Goal: Contribute content: Add original content to the website for others to see

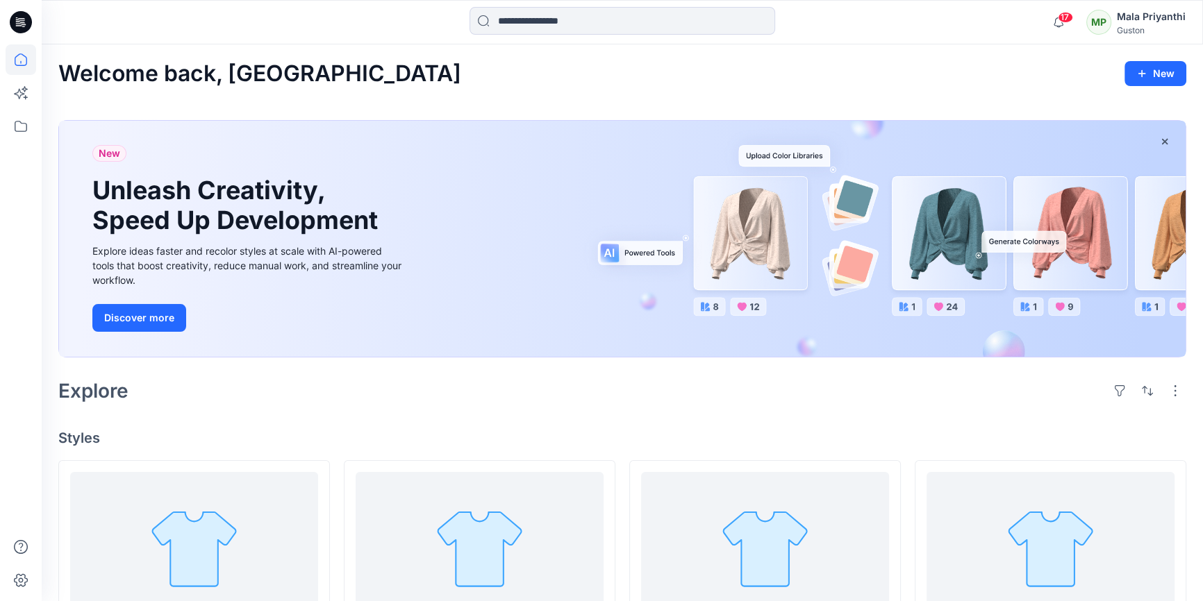
scroll to position [63, 0]
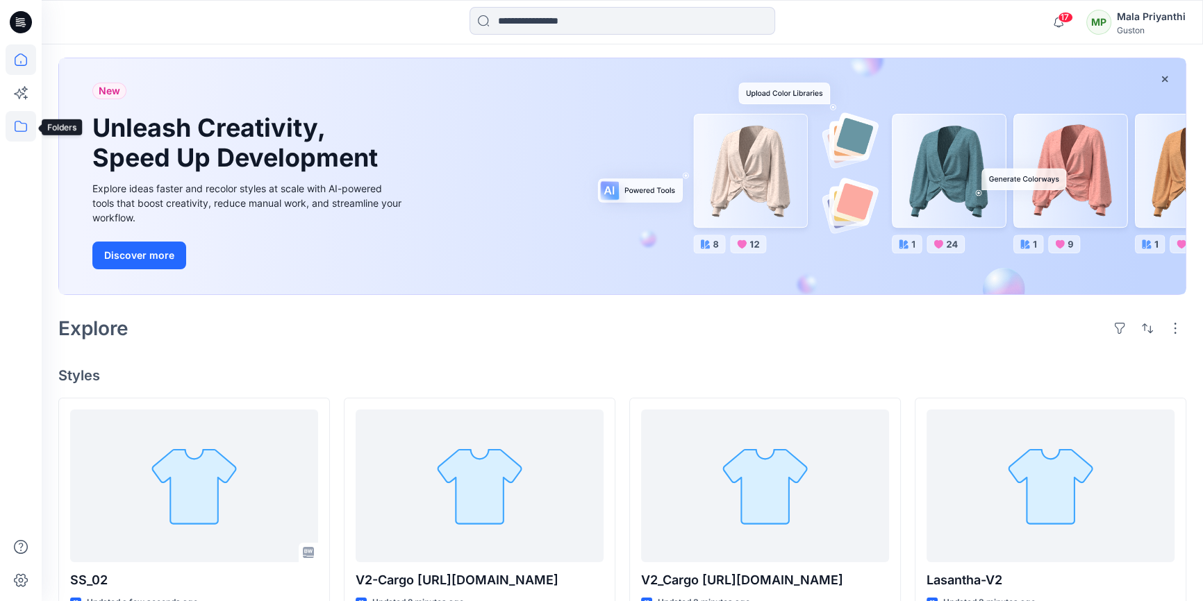
click at [15, 128] on icon at bounding box center [21, 126] width 13 height 11
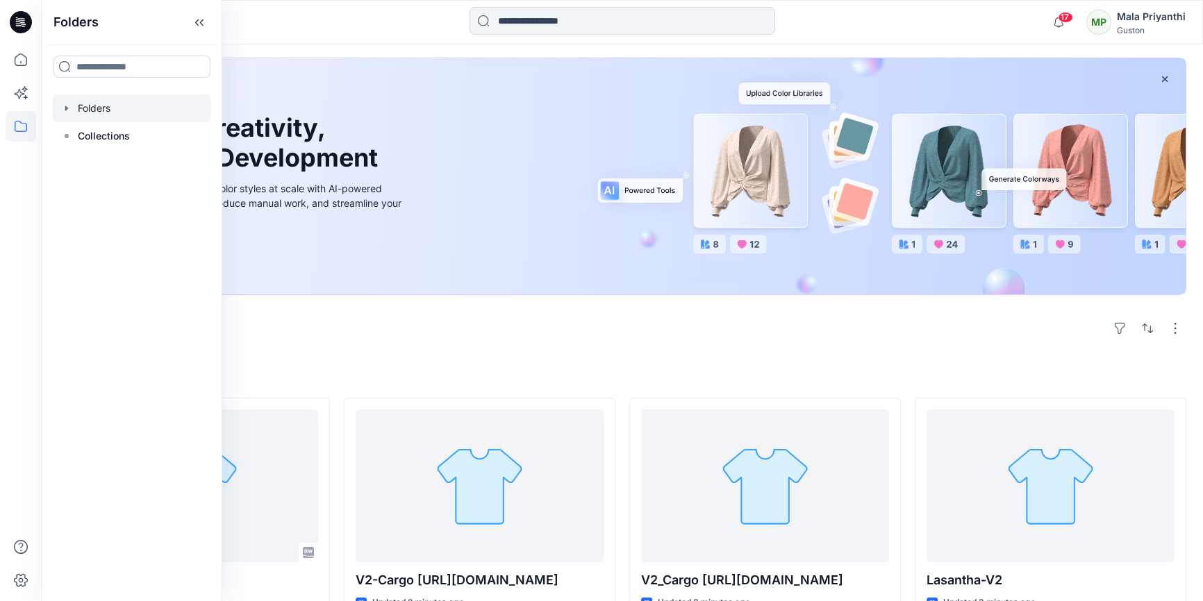
click at [97, 112] on div at bounding box center [132, 108] width 158 height 28
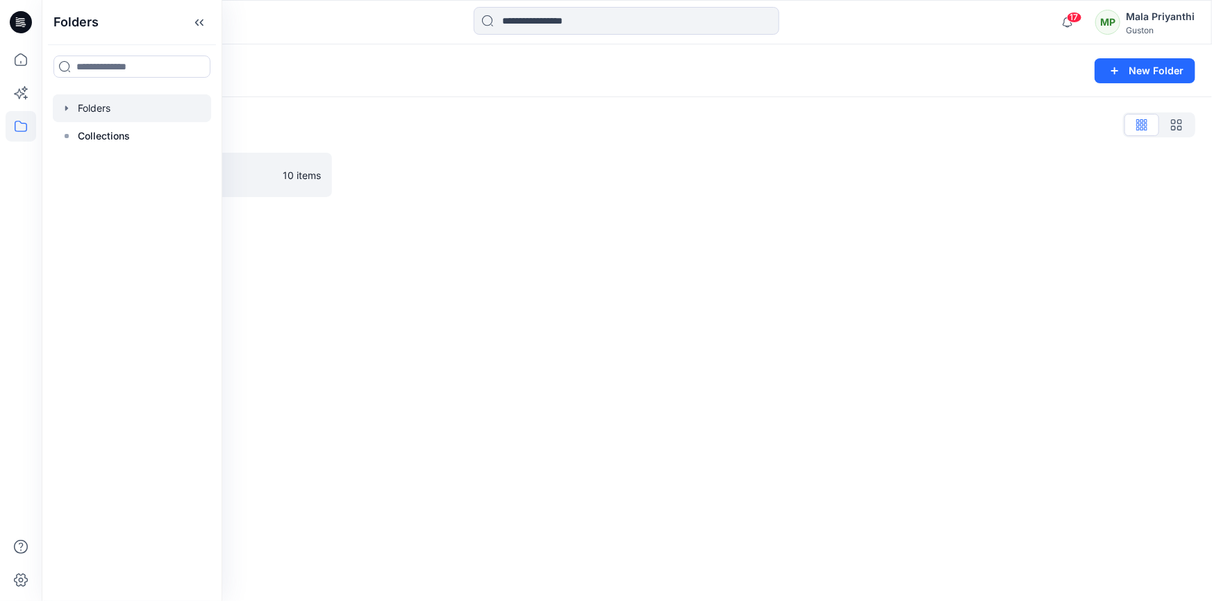
click at [427, 263] on div "Folders New Folder Folders List SL Training 2025 10 items" at bounding box center [627, 322] width 1170 height 557
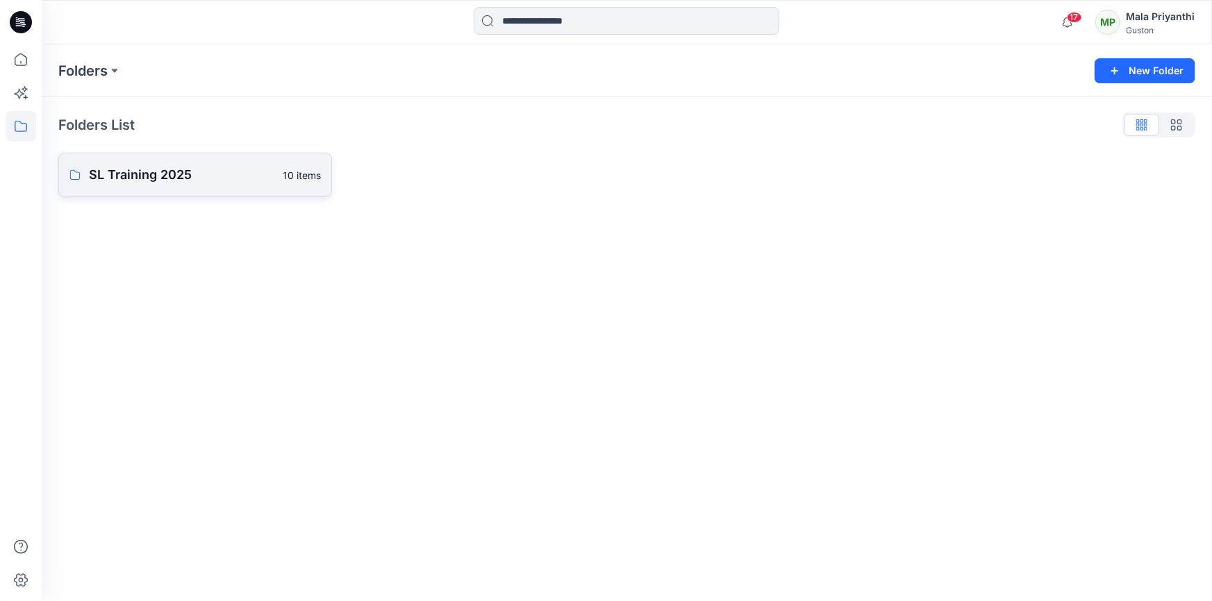
click at [160, 181] on p "SL Training 2025" at bounding box center [181, 174] width 185 height 19
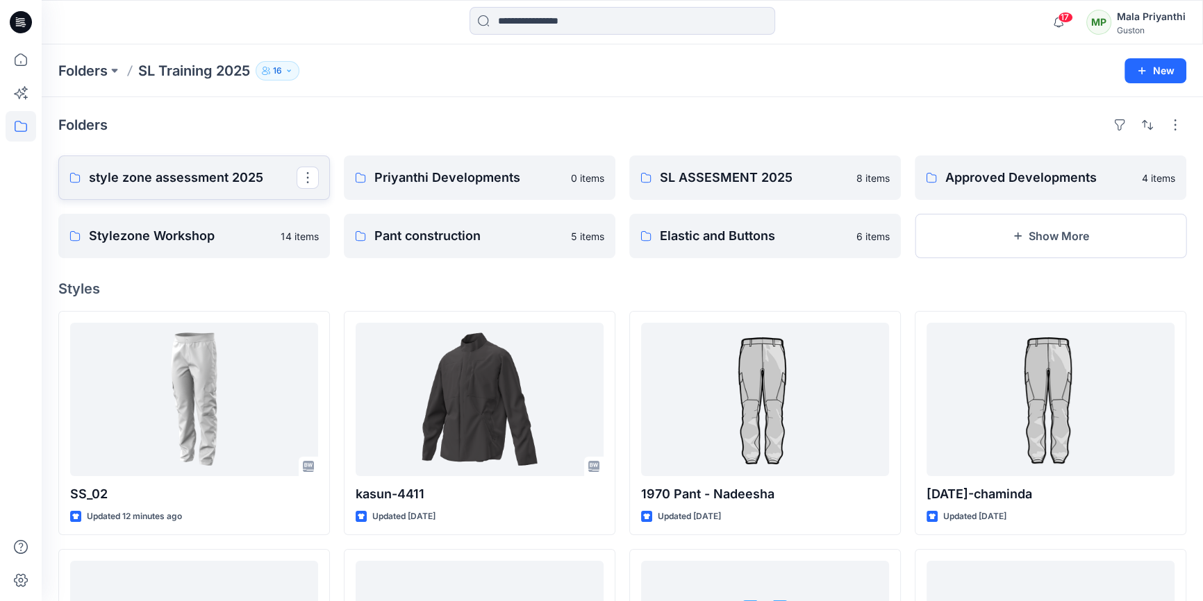
click at [207, 189] on link "style zone assessment 2025" at bounding box center [194, 178] width 272 height 44
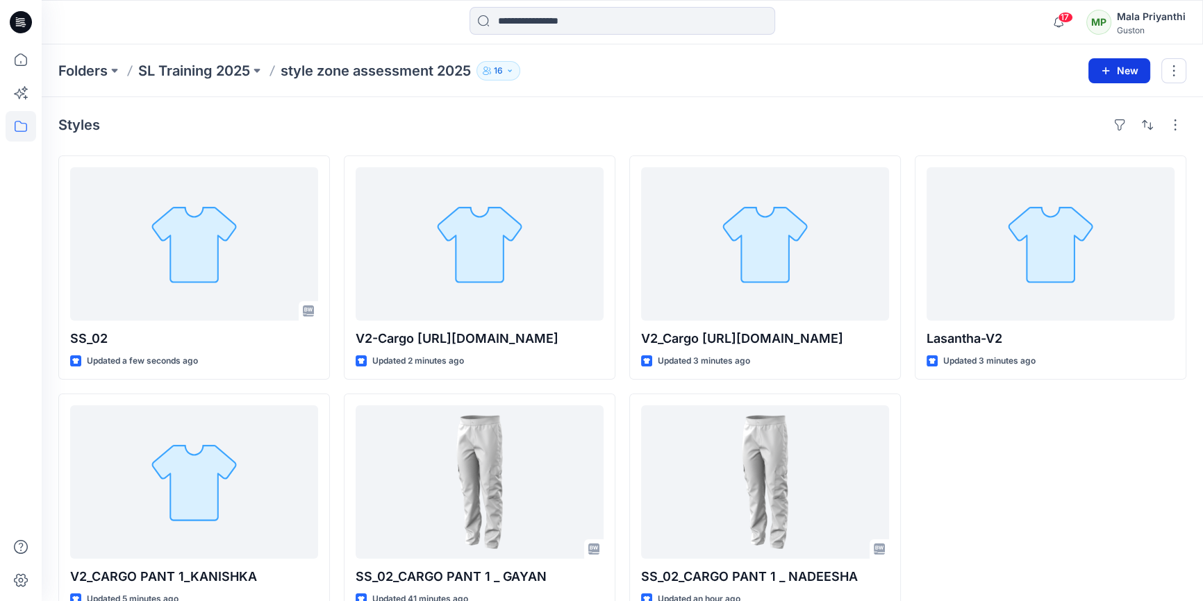
click at [1118, 73] on button "New" at bounding box center [1119, 70] width 62 height 25
click at [1097, 106] on p "New Style" at bounding box center [1076, 105] width 47 height 17
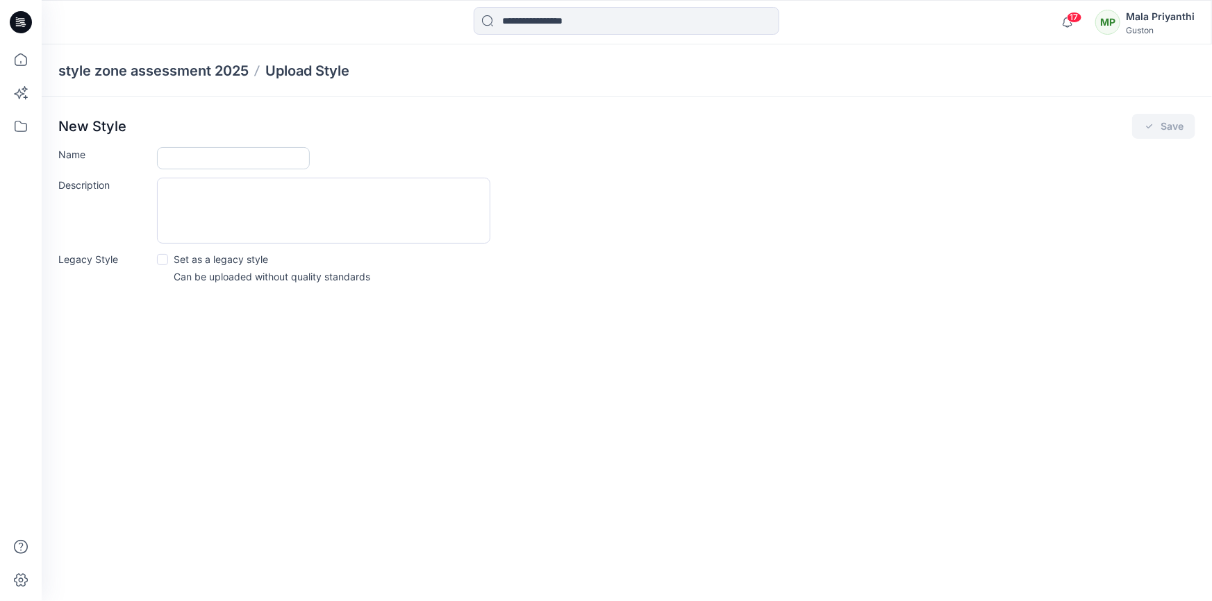
click at [266, 159] on input "Name" at bounding box center [233, 158] width 153 height 22
paste input "**********"
type input "**********"
click at [160, 263] on span at bounding box center [162, 259] width 11 height 11
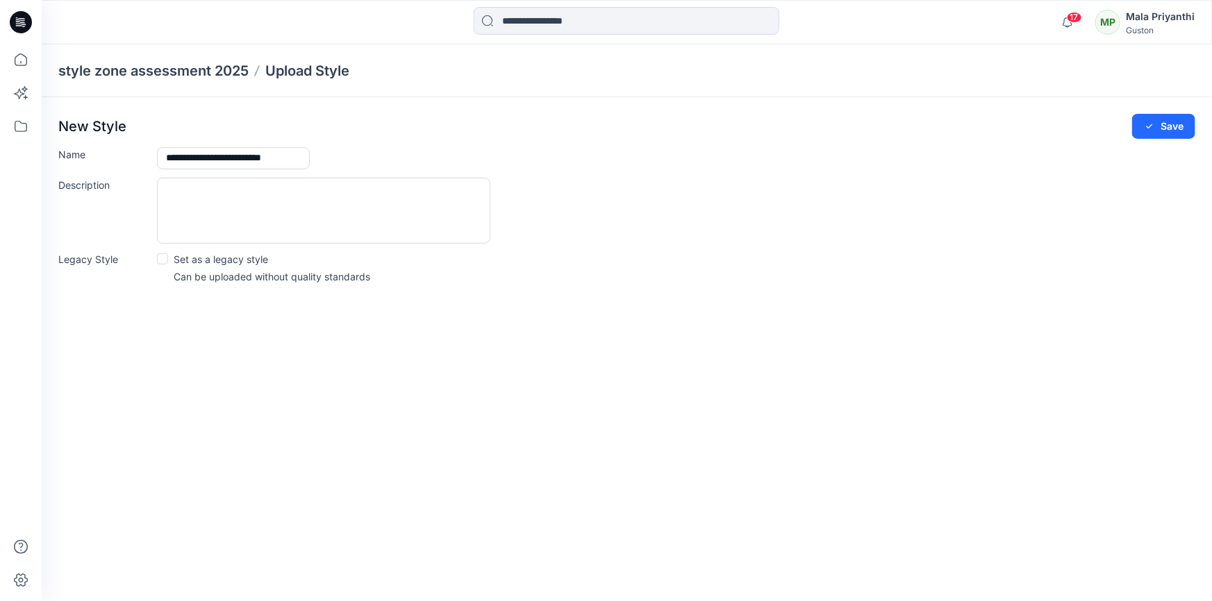
scroll to position [0, 0]
click at [1156, 133] on button "Save" at bounding box center [1163, 126] width 63 height 25
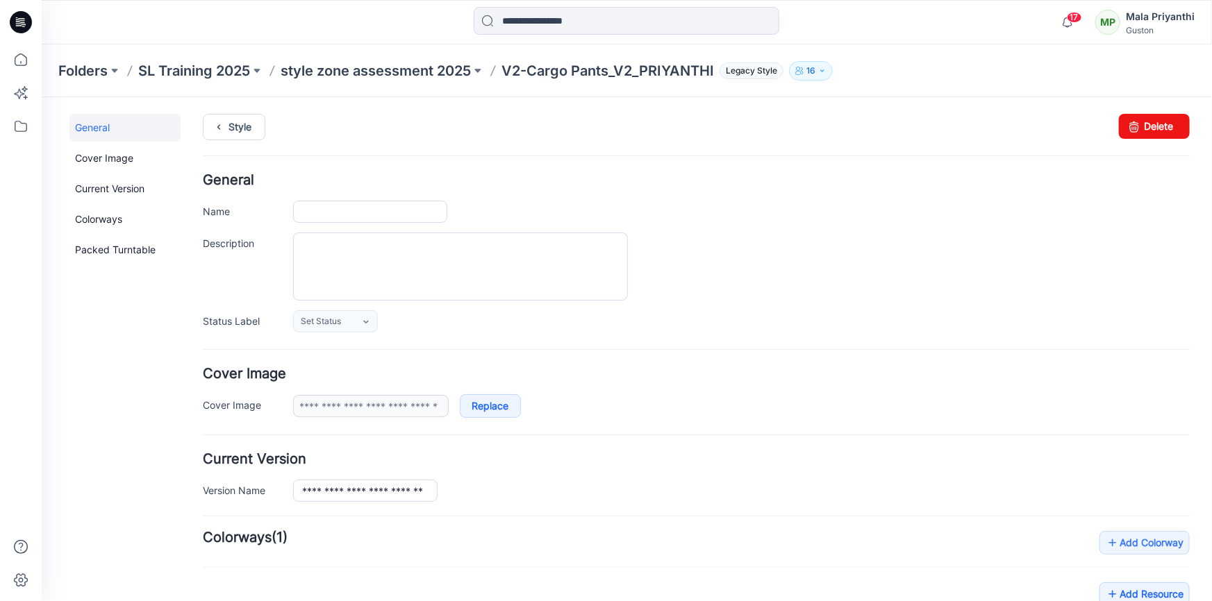
type input "**********"
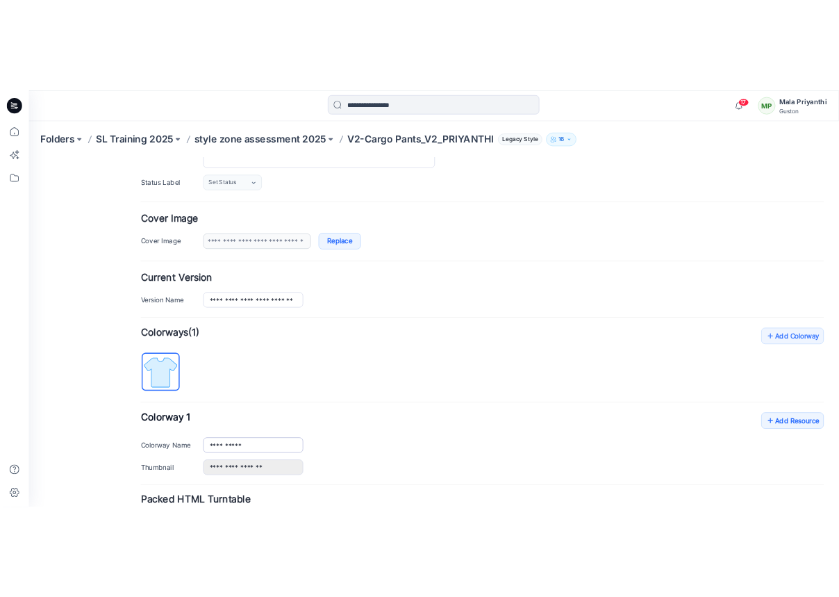
scroll to position [300, 0]
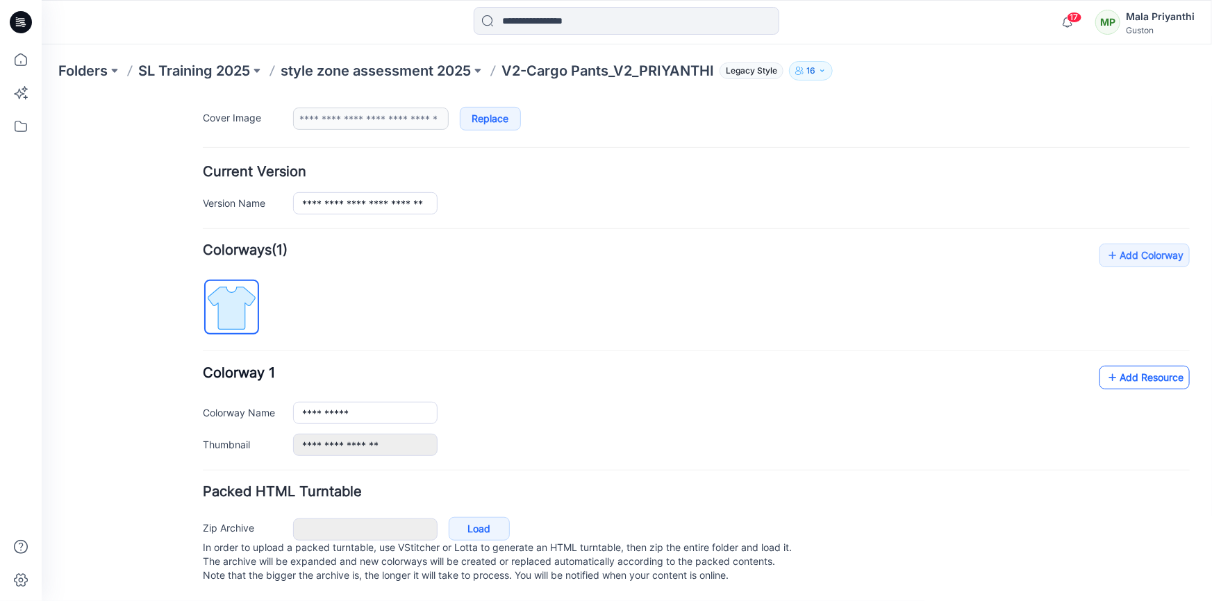
click at [1106, 366] on icon at bounding box center [1112, 377] width 14 height 22
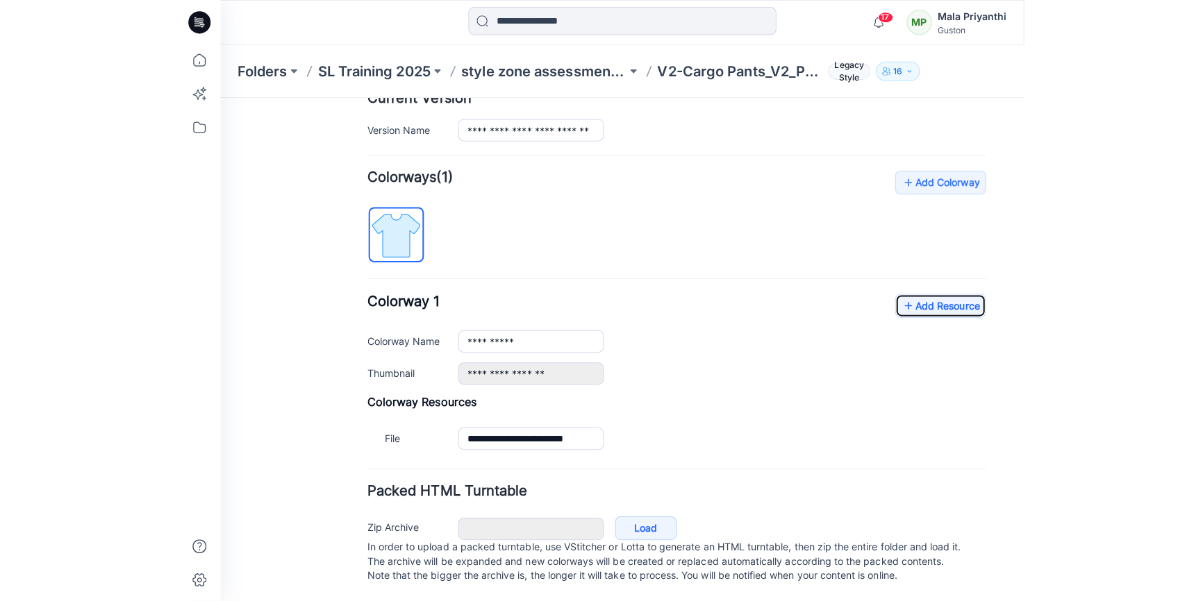
scroll to position [375, 0]
